Goal: Information Seeking & Learning: Learn about a topic

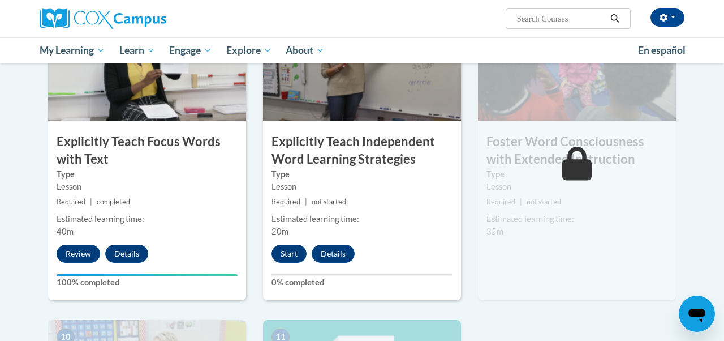
scroll to position [931, 0]
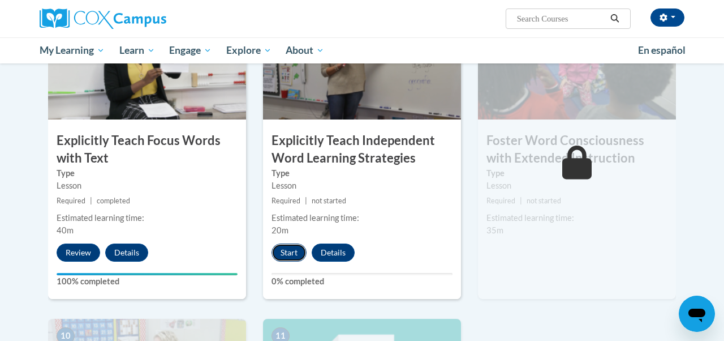
click at [278, 250] on button "Start" at bounding box center [289, 252] width 35 height 18
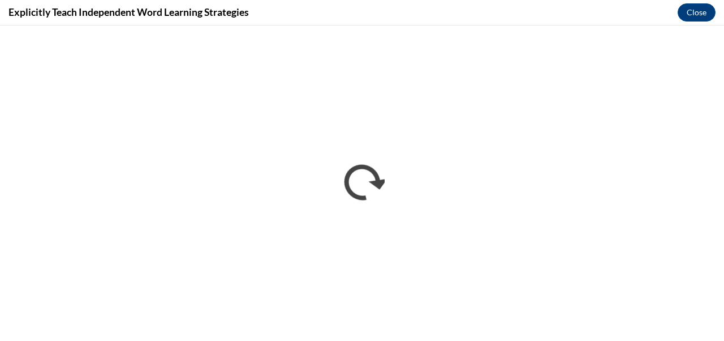
scroll to position [0, 0]
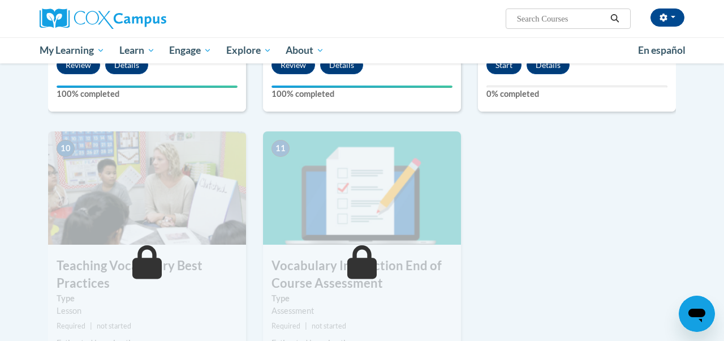
scroll to position [1077, 0]
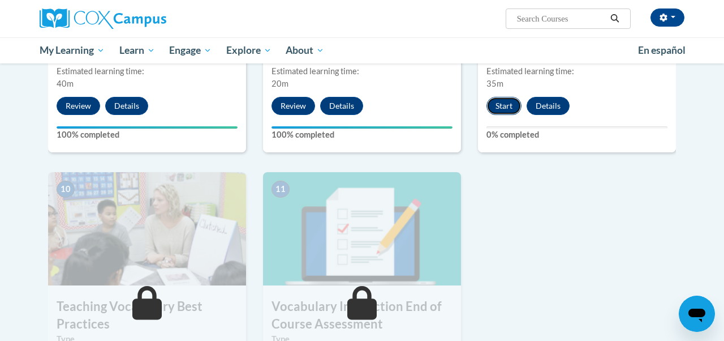
click at [509, 114] on button "Start" at bounding box center [504, 106] width 35 height 18
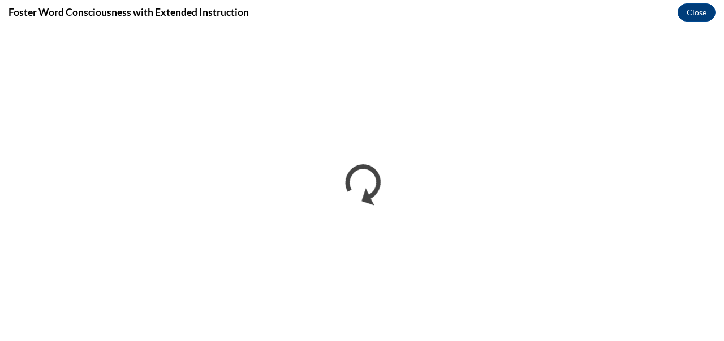
scroll to position [0, 0]
